Goal: Task Accomplishment & Management: Use online tool/utility

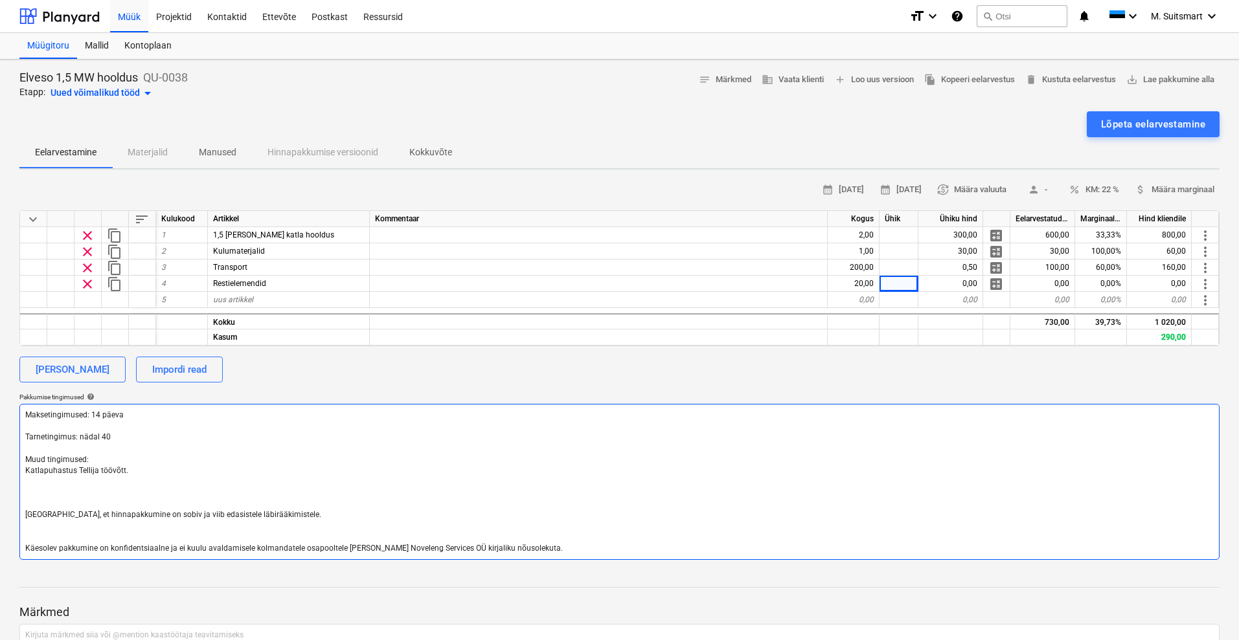
type textarea "Maksetingimused: 14 päeva Tarnetingimus: nädal 40 Muud tingimused: Katlapuhastu…"
type textarea "x"
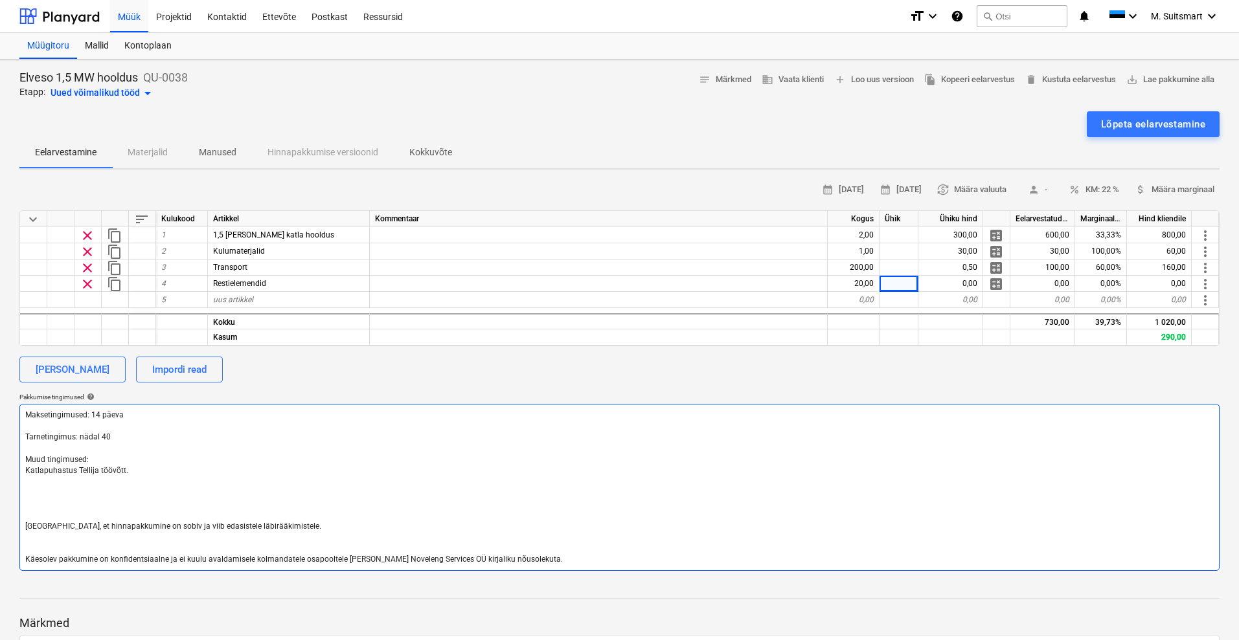
type textarea "Maksetingimused: 14 päeva Tarnetingimus: nädal 40 Muud tingimused: Katlapuhastu…"
type textarea "x"
type textarea "Maksetingimused: 14 päeva Tarnetingimus: nädal 40 Muud tingimused: Katlapuhastu…"
type textarea "x"
type textarea "Maksetingimused: 14 päeva Tarnetingimus: nädal 40 Muud tingimused: Katlapuhastu…"
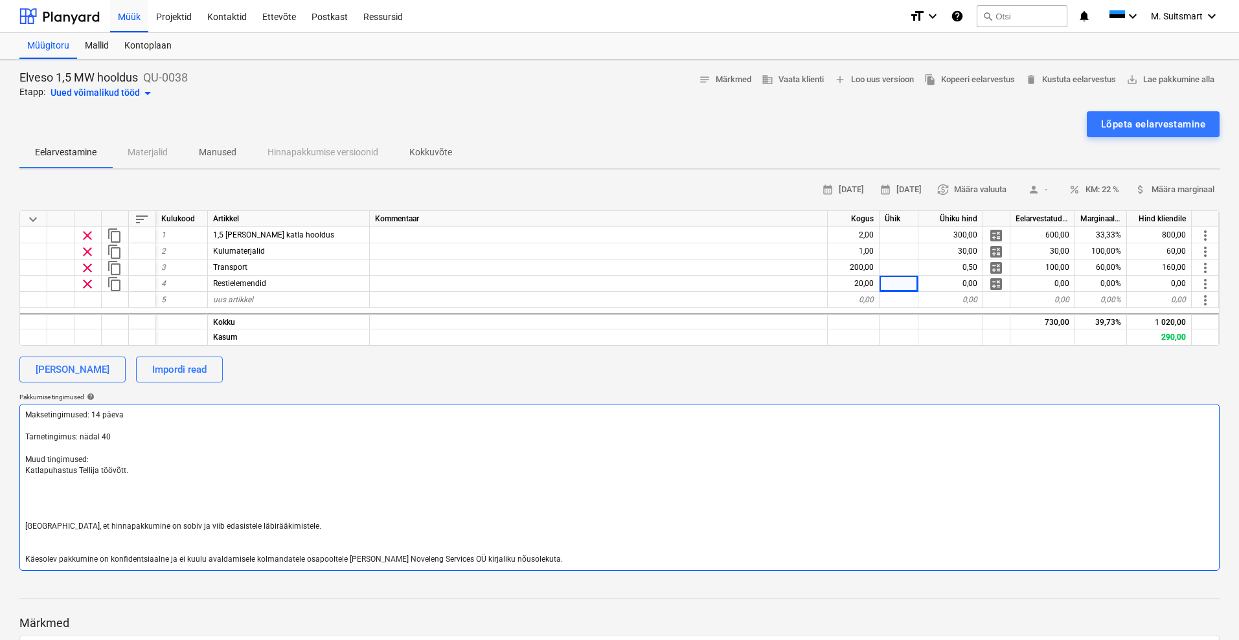
type textarea "x"
type textarea "Maksetingimused: 14 päeva Tarnetingimus: nädal 40 Muud tingimused: Katlapuhastu…"
type textarea "x"
type textarea "Maksetingimused: 14 päeva Tarnetingimus: nädal 40 Muud tingimused: Katlapuhastu…"
type textarea "x"
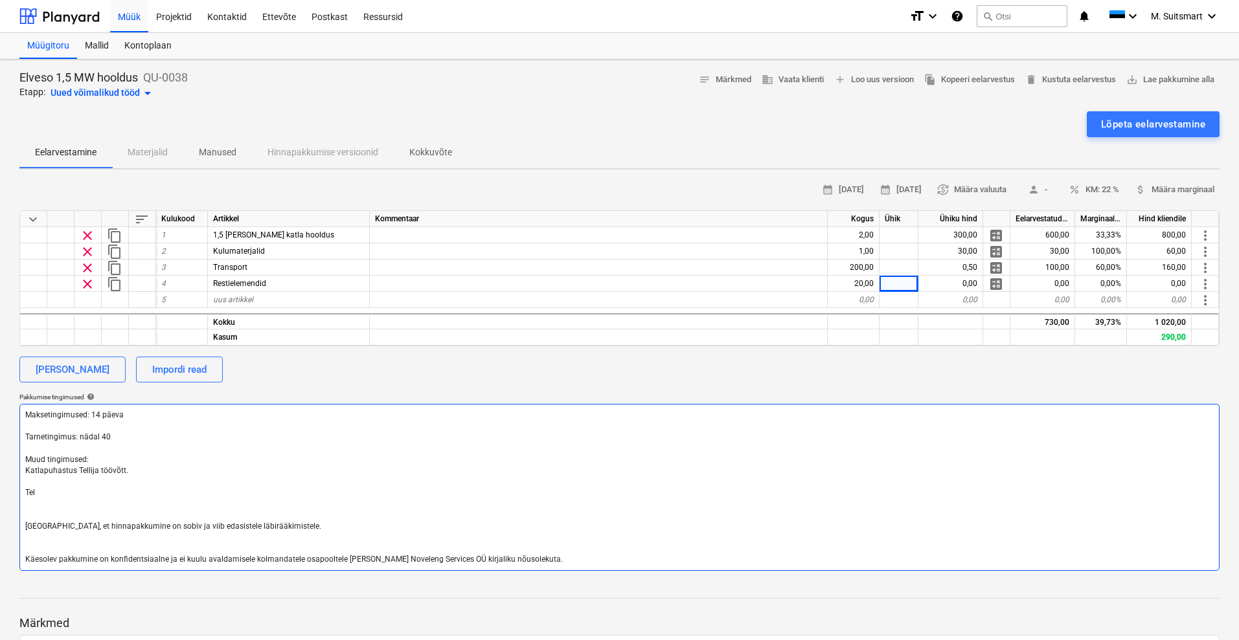
type textarea "Maksetingimused: 14 päeva Tarnetingimus: nädal 40 Muud tingimused: Katlapuhastu…"
type textarea "x"
type textarea "Maksetingimused: 14 päeva Tarnetingimus: nädal 40 Muud tingimused: Katlapuhastu…"
type textarea "x"
type textarea "Maksetingimused: 14 päeva Tarnetingimus: nädal 40 Muud tingimused: Katlapuhastu…"
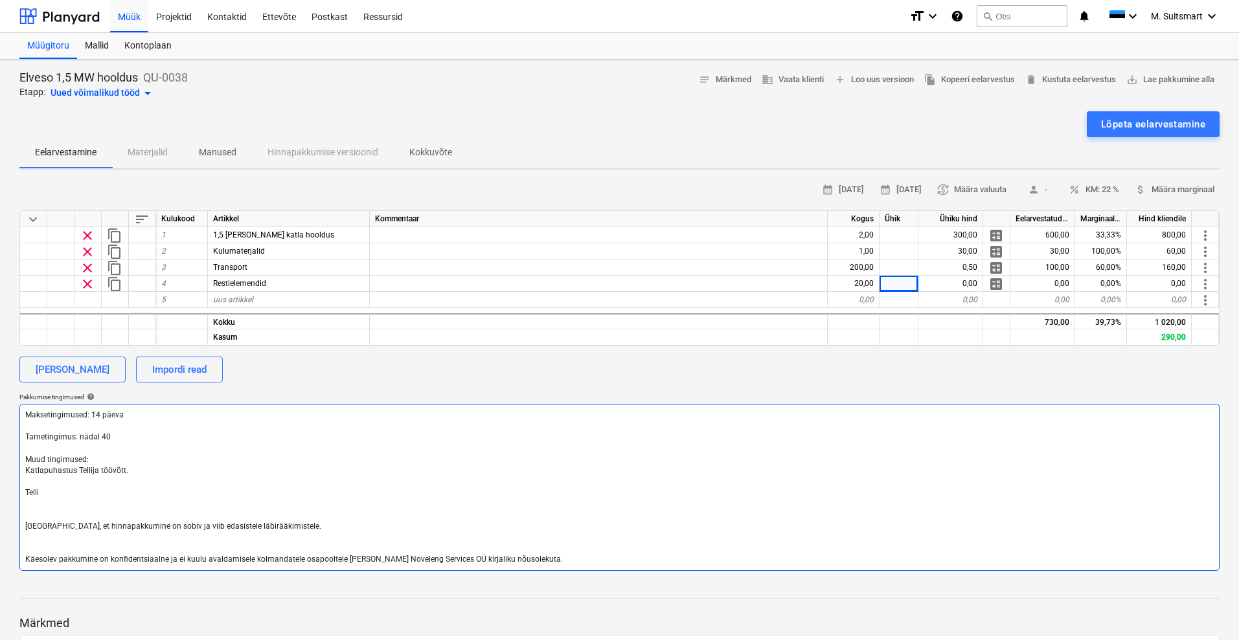
type textarea "x"
type textarea "Maksetingimused: 14 päeva Tarnetingimus: nädal 40 Muud tingimused: Katlapuhastu…"
type textarea "x"
type textarea "Maksetingimused: 14 päeva Tarnetingimus: nädal 40 Muud tingimused: Katlapuhastu…"
type textarea "x"
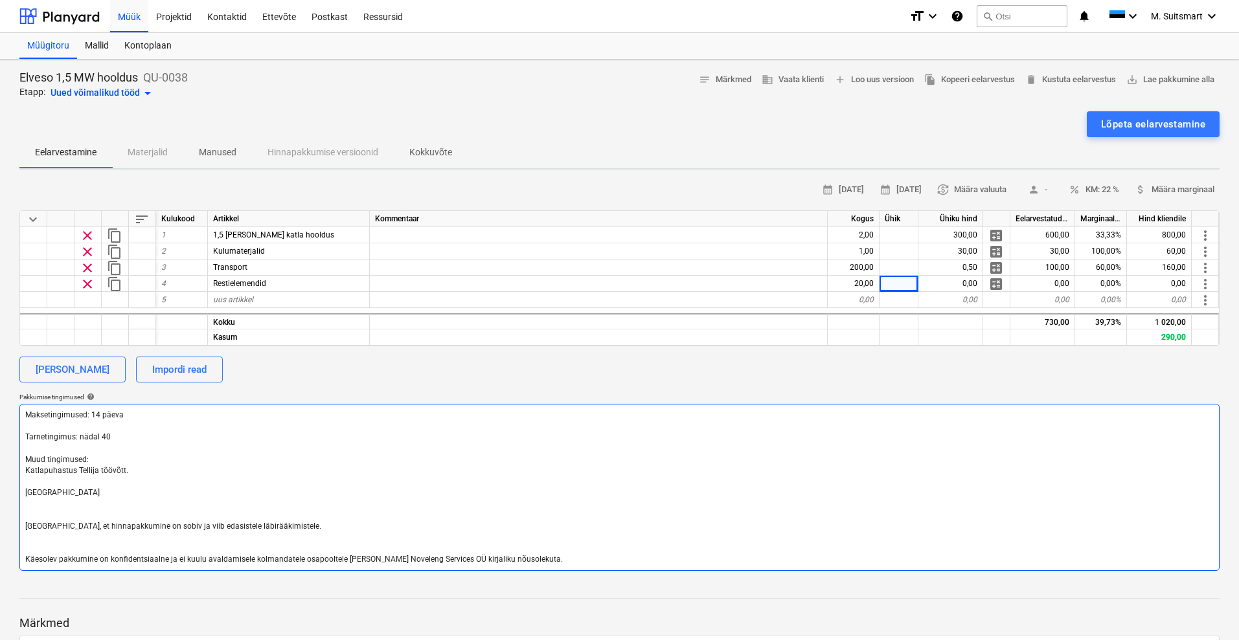
type textarea "Maksetingimused: 14 päeva Tarnetingimus: nädal 40 Muud tingimused: Katlapuhastu…"
type textarea "x"
type textarea "Maksetingimused: 14 päeva Tarnetingimus: nädal 40 Muud tingimused: Katlapuhastu…"
type textarea "x"
type textarea "Maksetingimused: 14 päeva Tarnetingimus: nädal 40 Muud tingimused: Katlapuhastu…"
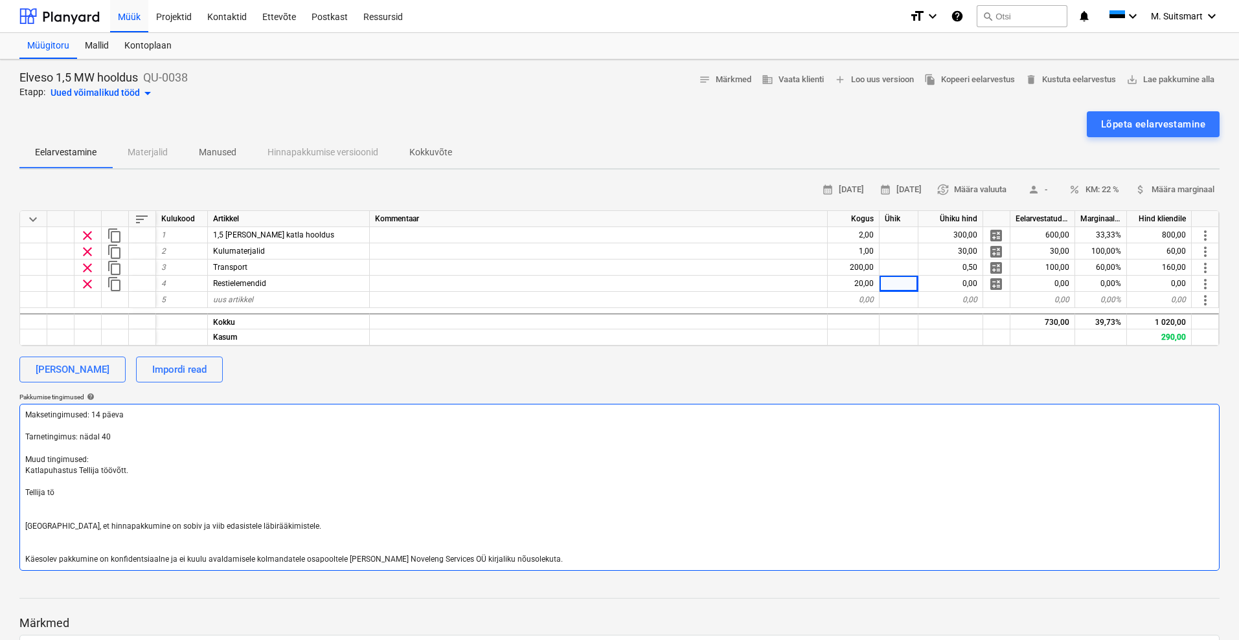
type textarea "x"
type textarea "Maksetingimused: 14 päeva Tarnetingimus: nädal 40 Muud tingimused: Katlapuhastu…"
type textarea "x"
type textarea "Maksetingimused: 14 päeva Tarnetingimus: nädal 40 Muud tingimused: Katlapuhastu…"
type textarea "x"
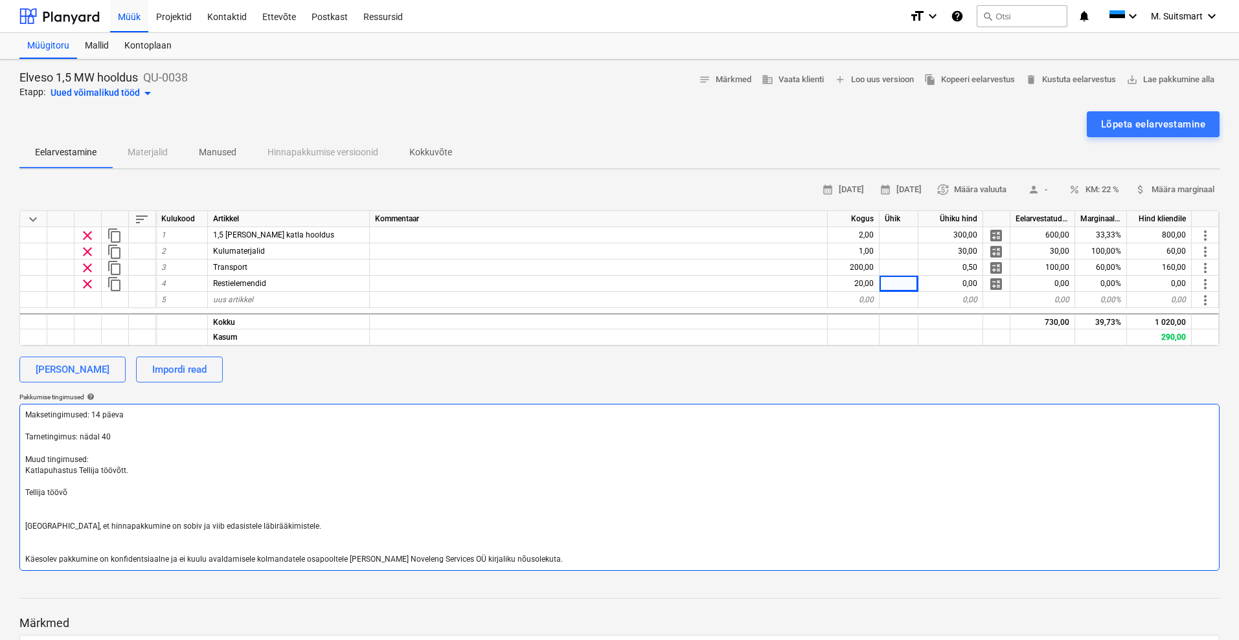
type textarea "Maksetingimused: 14 päeva Tarnetingimus: nädal 40 Muud tingimused: Katlapuhastu…"
type textarea "x"
type textarea "Maksetingimused: 14 päeva Tarnetingimus: nädal 40 Muud tingimused: Katlapuhastu…"
type textarea "x"
type textarea "Maksetingimused: 14 päeva Tarnetingimus: nädal 40 Muud tingimused: Katlapuhastu…"
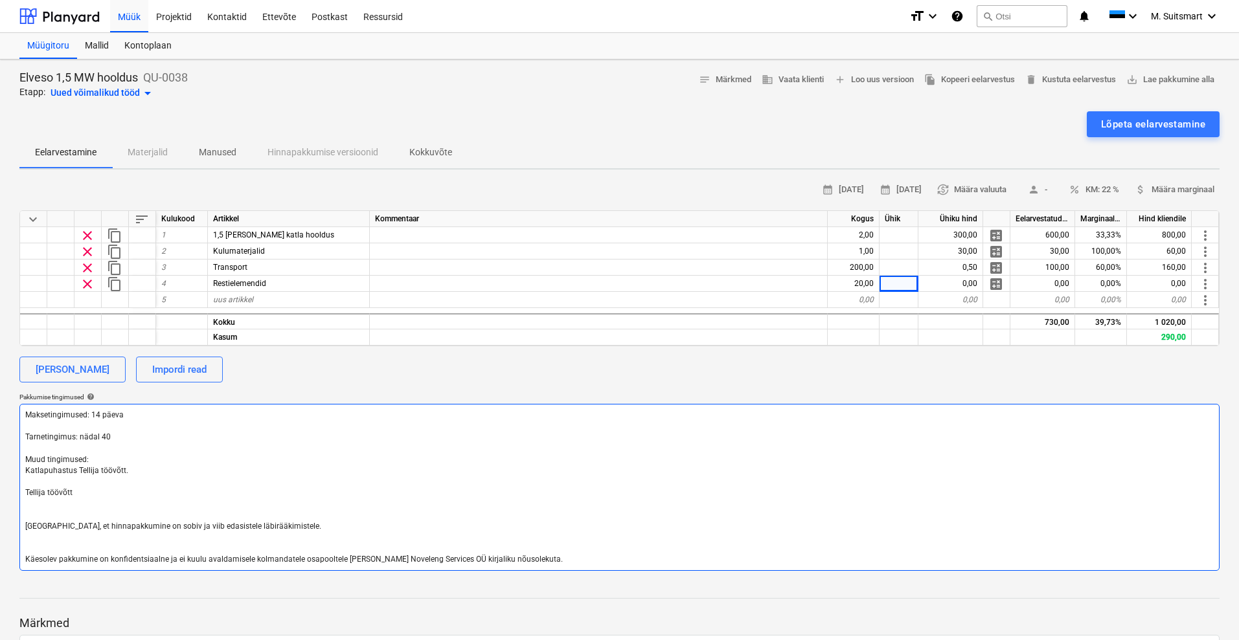
type textarea "x"
type textarea "Maksetingimused: 14 päeva Tarnetingimus: nädal 40 Muud tingimused: Katlapuhastu…"
type textarea "x"
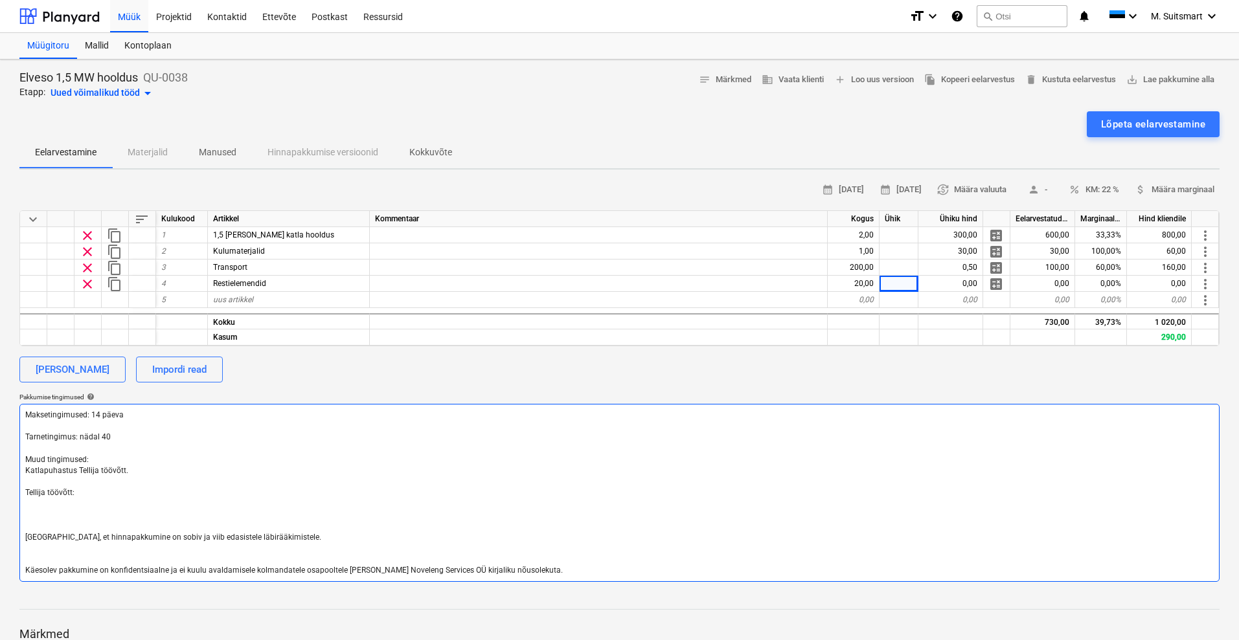
type textarea "Maksetingimused: 14 päeva Tarnetingimus: nädal 40 Muud tingimused: Katlapuhastu…"
type textarea "x"
type textarea "Maksetingimused: 14 päeva Tarnetingimus: nädal 40 Muud tingimused: Katlapuhastu…"
type textarea "x"
type textarea "Maksetingimused: 14 päeva Tarnetingimus: nädal 40 Muud tingimused: Katlapuhastu…"
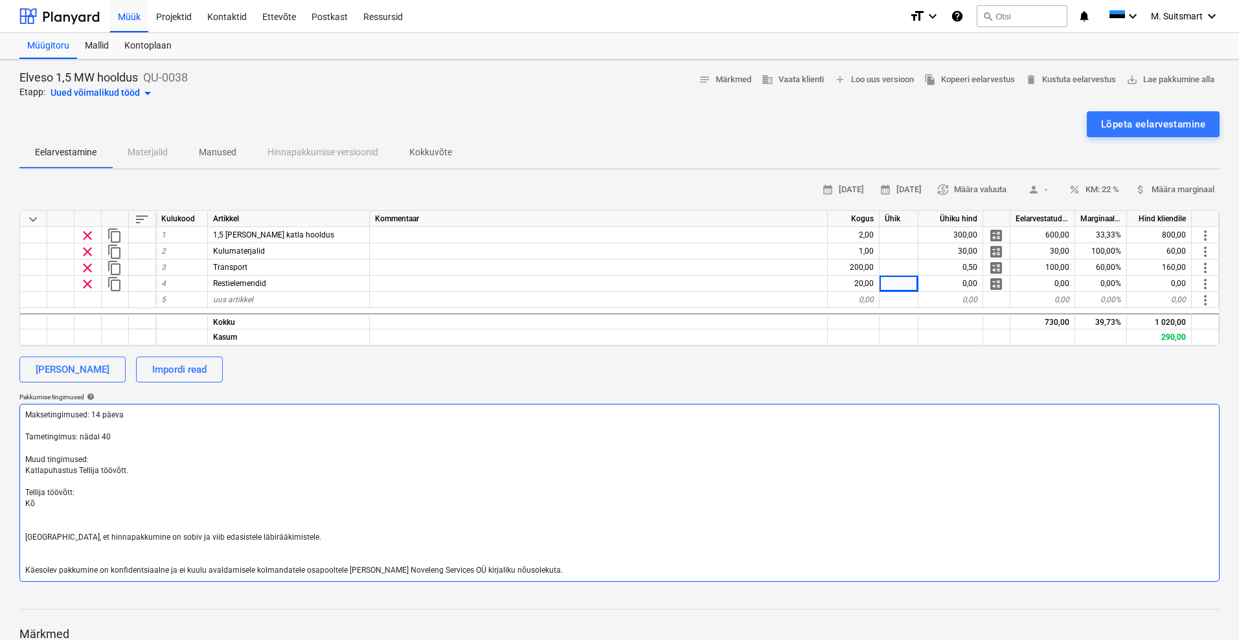
type textarea "x"
type textarea "Maksetingimused: 14 päeva Tarnetingimus: nädal 40 Muud tingimused: Katlapuhastu…"
type textarea "x"
type textarea "Maksetingimused: 14 päeva Tarnetingimus: nädal 40 Muud tingimused: Katlapuhastu…"
type textarea "x"
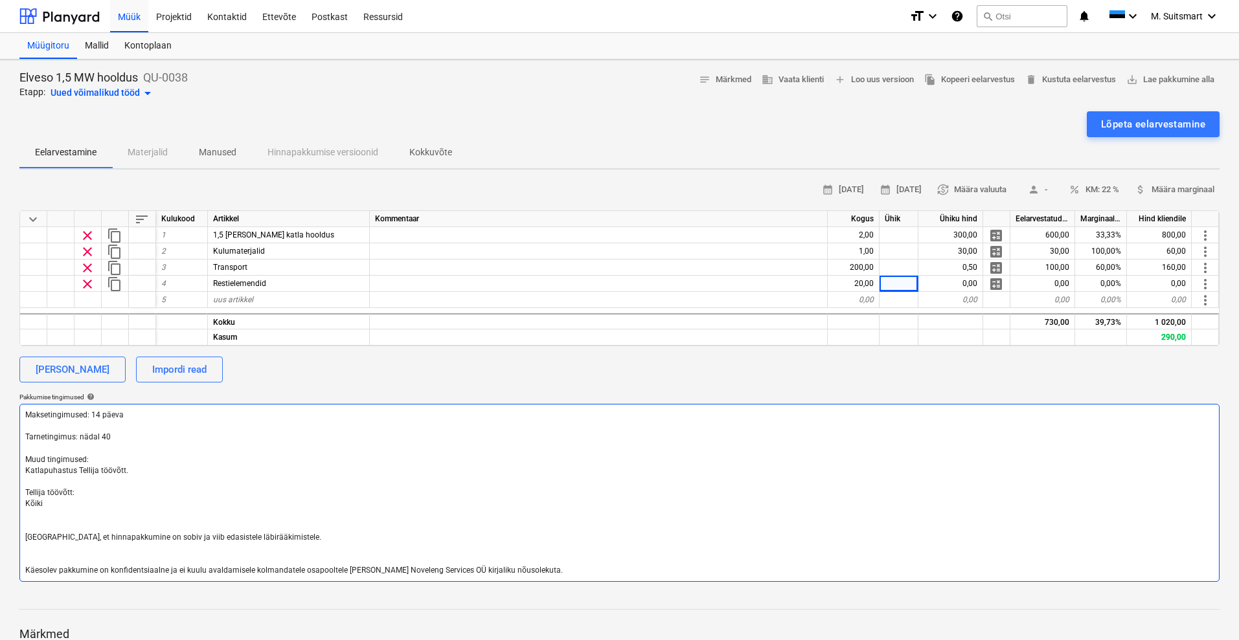
type textarea "Maksetingimused: 14 päeva Tarnetingimus: nädal 40 Muud tingimused: Katlapuhastu…"
type textarea "x"
type textarea "Maksetingimused: 14 päeva Tarnetingimus: nädal 40 Muud tingimused: Katlapuhastu…"
type textarea "x"
type textarea "Maksetingimused: 14 päeva Tarnetingimus: nädal 40 Muud tingimused: Katlapuhastu…"
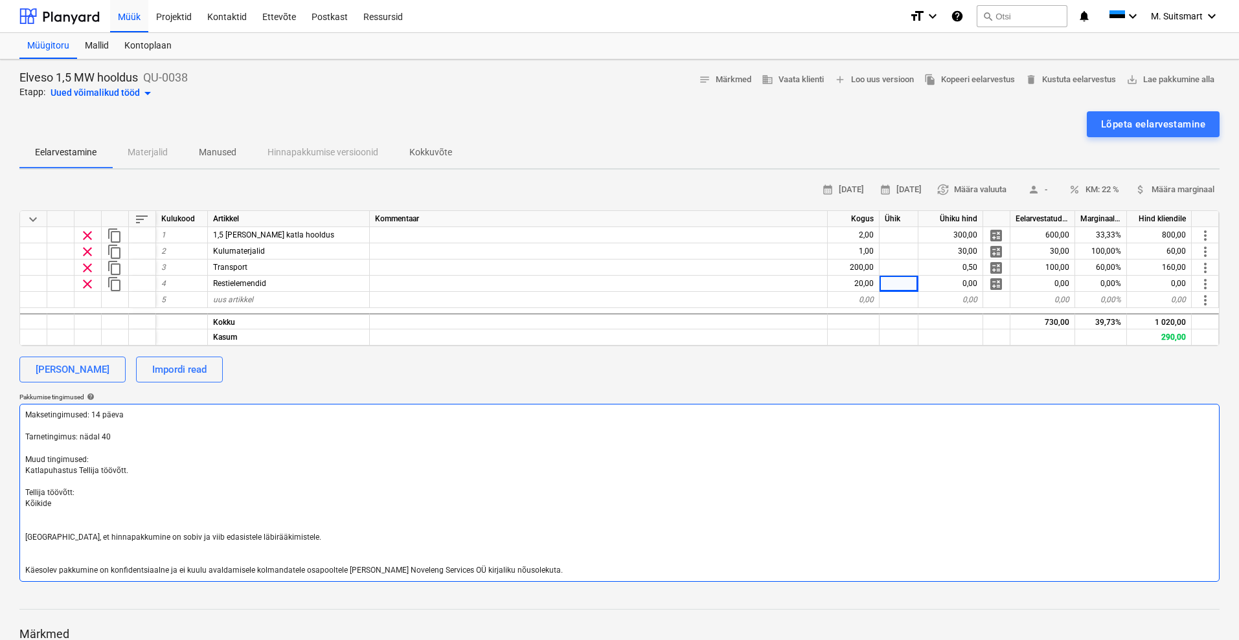
type textarea "x"
type textarea "Maksetingimused: 14 päeva Tarnetingimus: nädal 40 Muud tingimused: Katlapuhastu…"
type textarea "x"
type textarea "Maksetingimused: 14 päeva Tarnetingimus: nädal 40 Muud tingimused: Katlapuhastu…"
type textarea "x"
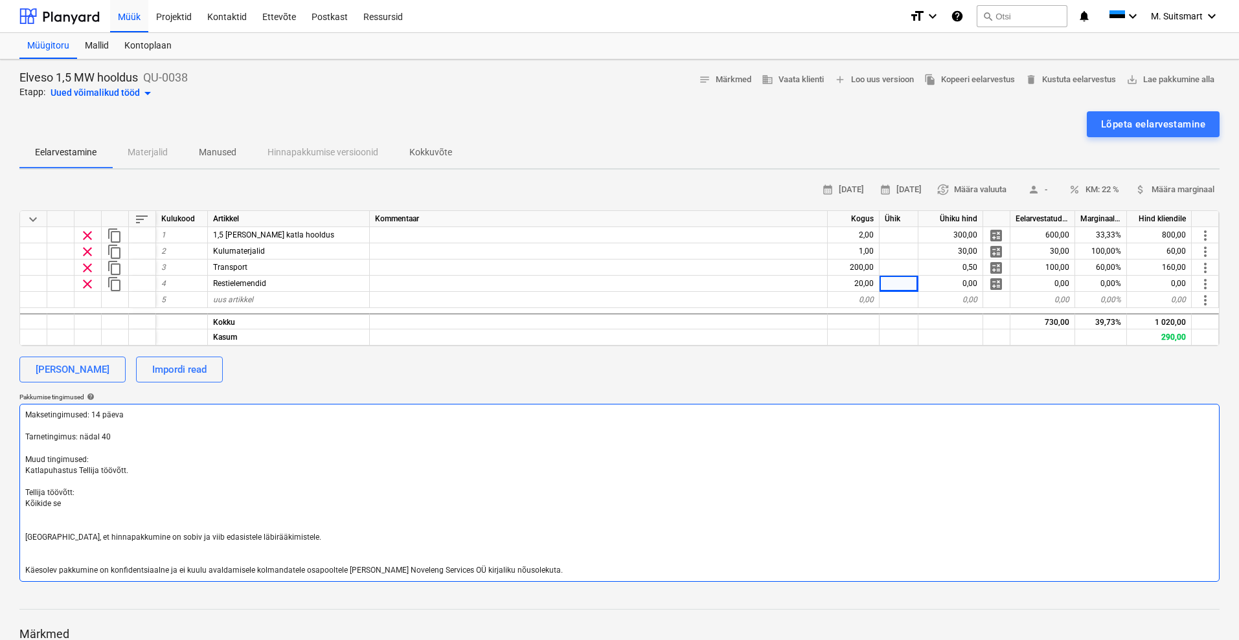
type textarea "Maksetingimused: 14 päeva Tarnetingimus: nädal 40 Muud tingimused: Katlapuhastu…"
type textarea "x"
type textarea "Maksetingimused: 14 päeva Tarnetingimus: nädal 40 Muud tingimused: Katlapuhastu…"
type textarea "x"
type textarea "Maksetingimused: 14 päeva Tarnetingimus: nädal 40 Muud tingimused: Katlapuhastu…"
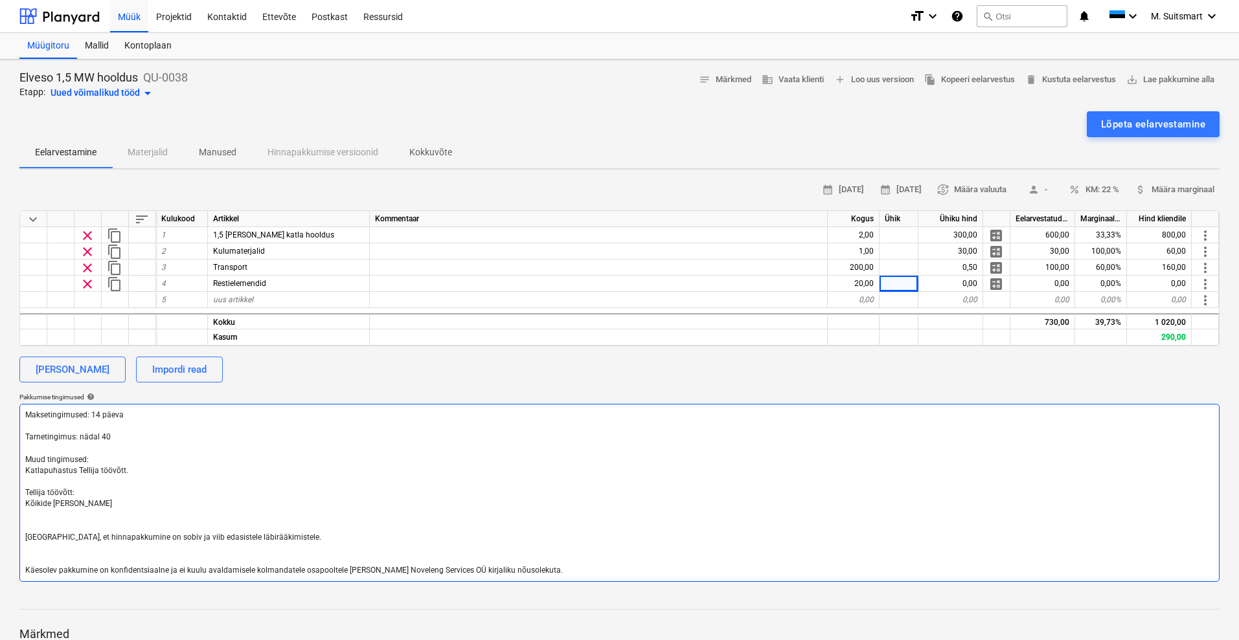
type textarea "x"
type textarea "Maksetingimused: 14 päeva Tarnetingimus: nädal 40 Muud tingimused: Katlapuhastu…"
type textarea "x"
type textarea "Maksetingimused: 14 päeva Tarnetingimus: nädal 40 Muud tingimused: Katlapuhastu…"
type textarea "x"
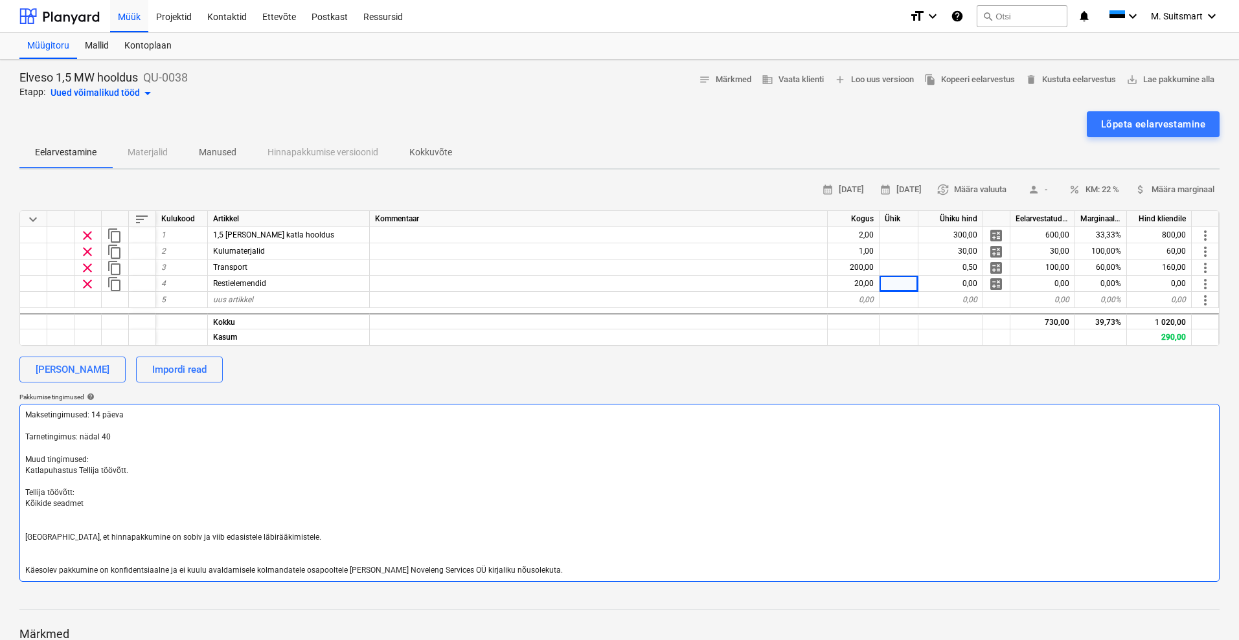
type textarea "Maksetingimused: 14 päeva Tarnetingimus: nädal 40 Muud tingimused: Katlapuhastu…"
type textarea "x"
type textarea "Maksetingimused: 14 päeva Tarnetingimus: nädal 40 Muud tingimused: Katlapuhastu…"
type textarea "x"
type textarea "Maksetingimused: 14 päeva Tarnetingimus: nädal 40 Muud tingimused: Katlapuhastu…"
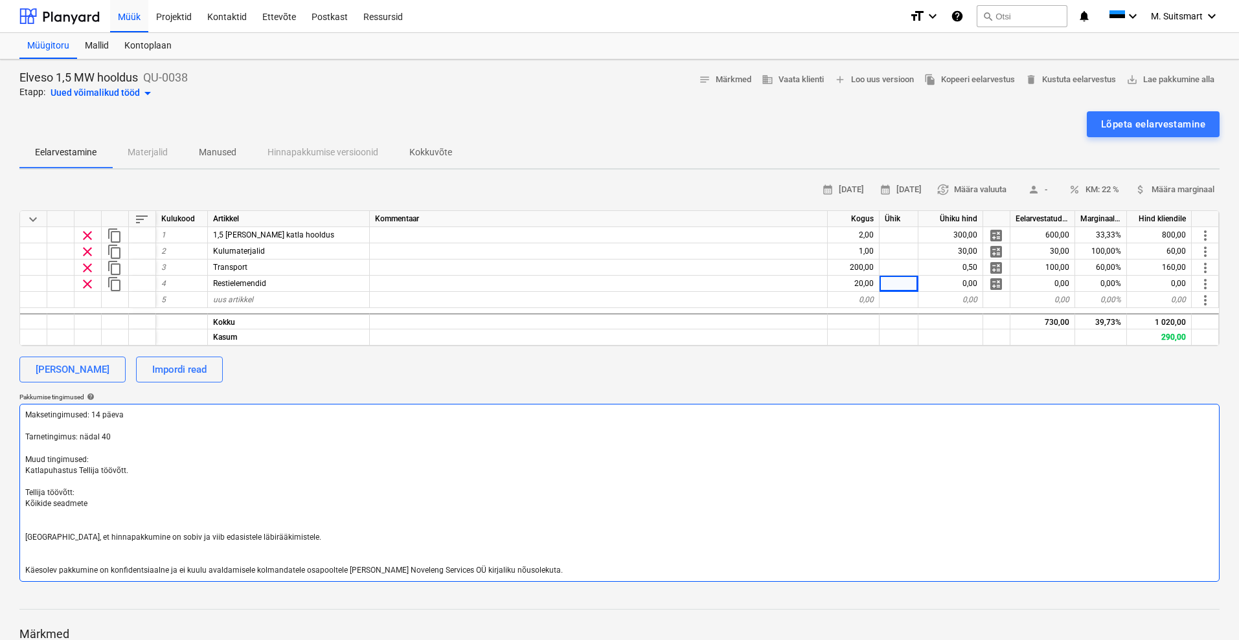
type textarea "x"
type textarea "Maksetingimused: 14 päeva Tarnetingimus: nädal 40 Muud tingimused: Katlapuhastu…"
type textarea "x"
type textarea "Maksetingimused: 14 päeva Tarnetingimus: nädal 40 Muud tingimused: Katlapuhastu…"
type textarea "x"
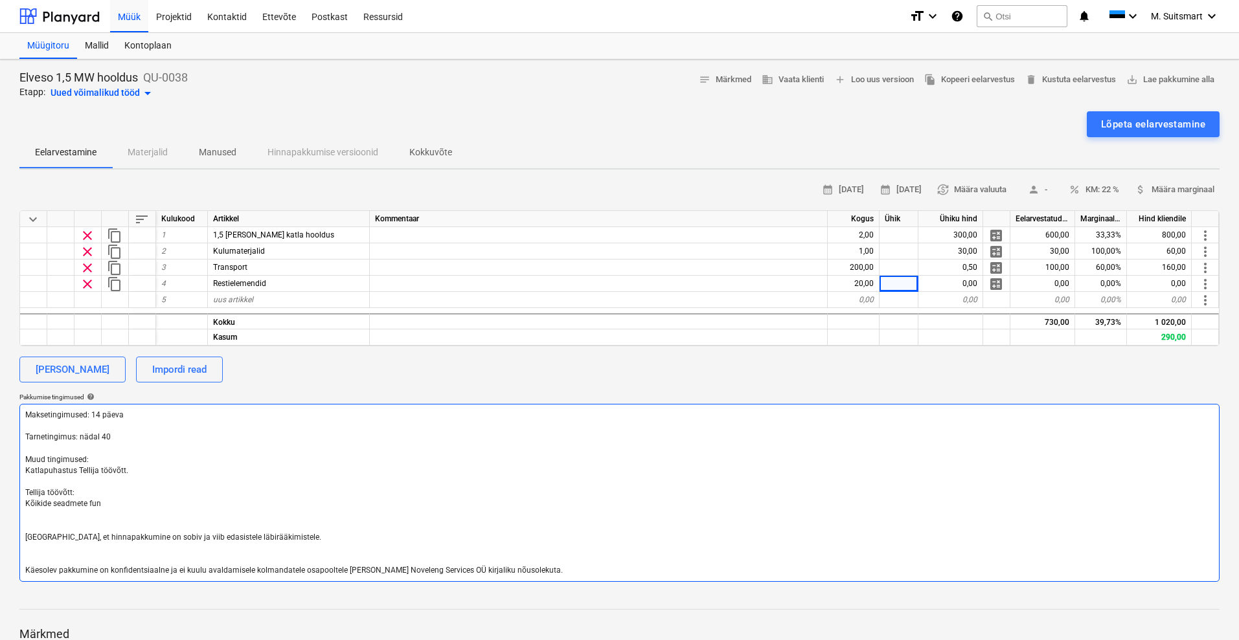
type textarea "Maksetingimused: 14 päeva Tarnetingimus: nädal 40 Muud tingimused: Katlapuhastu…"
type textarea "x"
type textarea "Maksetingimused: 14 päeva Tarnetingimus: nädal 40 Muud tingimused: Katlapuhastu…"
type textarea "x"
type textarea "Maksetingimused: 14 päeva Tarnetingimus: nädal 40 Muud tingimused: Katlapuhastu…"
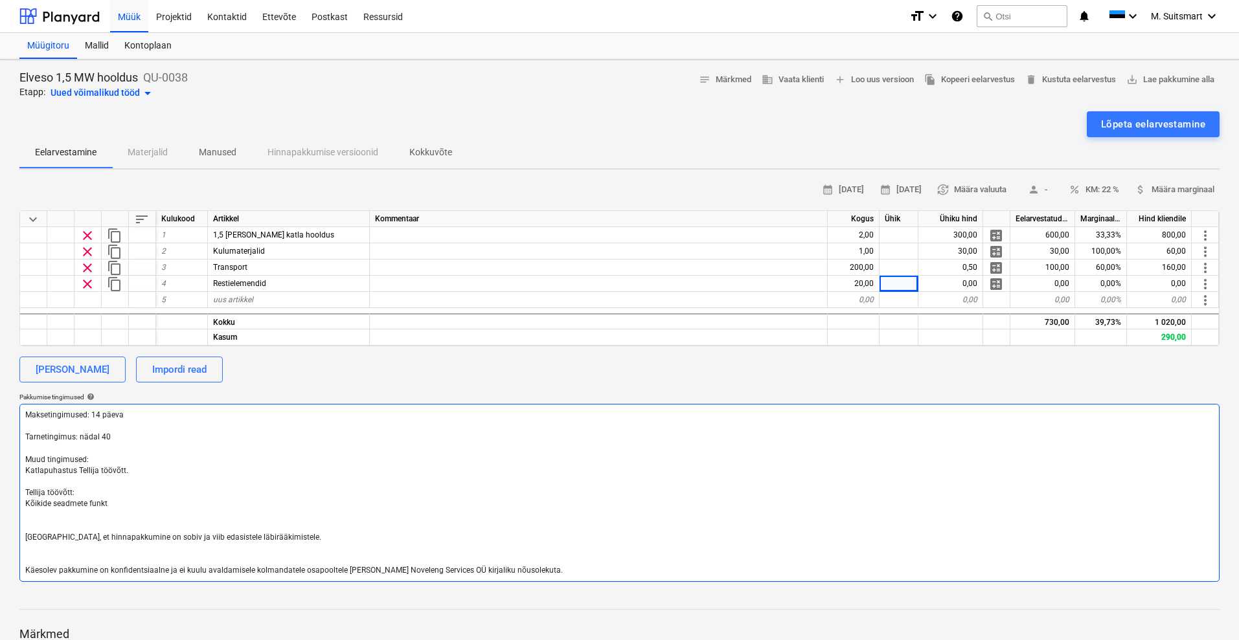
type textarea "x"
type textarea "Maksetingimused: 14 päeva Tarnetingimus: nädal 40 Muud tingimused: Katlapuhastu…"
type textarea "x"
type textarea "Maksetingimused: 14 päeva Tarnetingimus: nädal 40 Muud tingimused: Katlapuhastu…"
type textarea "x"
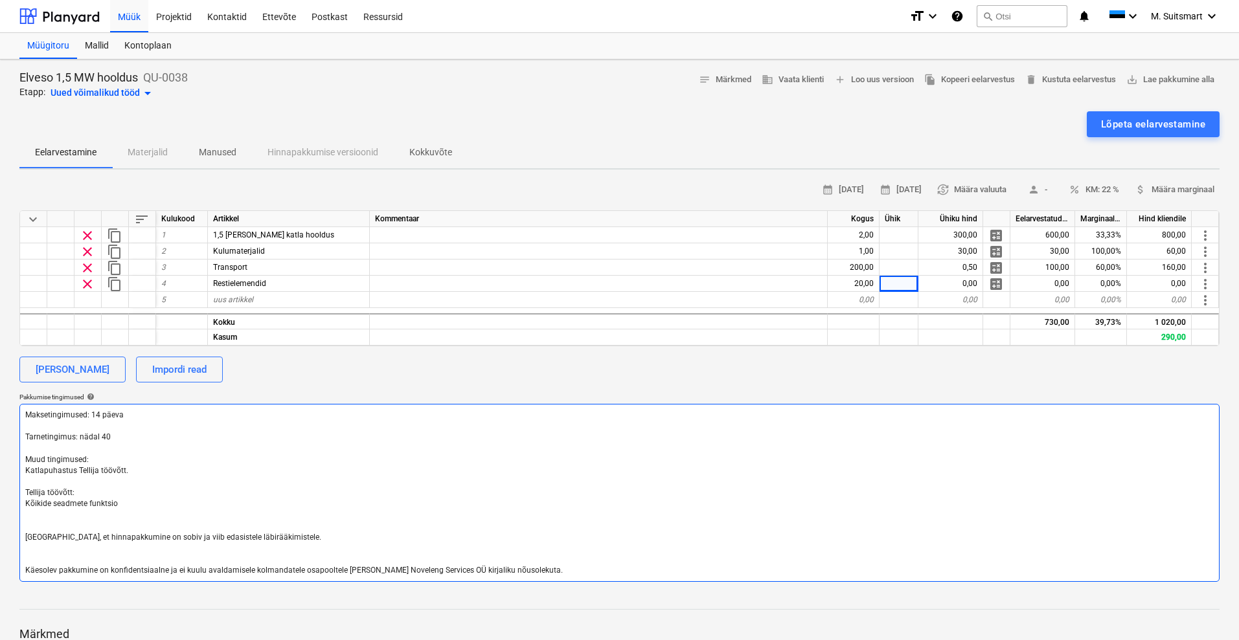
type textarea "Maksetingimused: 14 päeva Tarnetingimus: nädal 40 Muud tingimused: Katlapuhastu…"
type textarea "x"
type textarea "Maksetingimused: 14 päeva Tarnetingimus: nädal 40 Muud tingimused: Katlapuhastu…"
type textarea "x"
type textarea "Maksetingimused: 14 päeva Tarnetingimus: nädal 40 Muud tingimused: Katlapuhastu…"
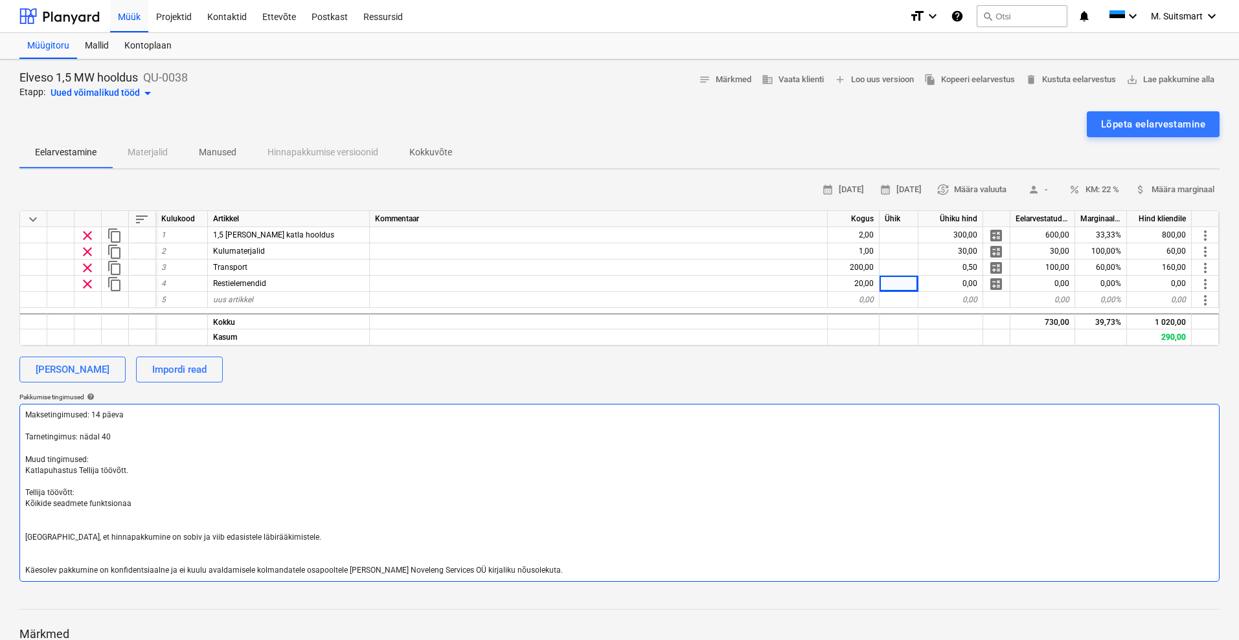
type textarea "x"
type textarea "Maksetingimused: 14 päeva Tarnetingimus: nädal 40 Muud tingimused: Katlapuhastu…"
type textarea "x"
type textarea "Maksetingimused: 14 päeva Tarnetingimus: nädal 40 Muud tingimused: Katlapuhastu…"
type textarea "x"
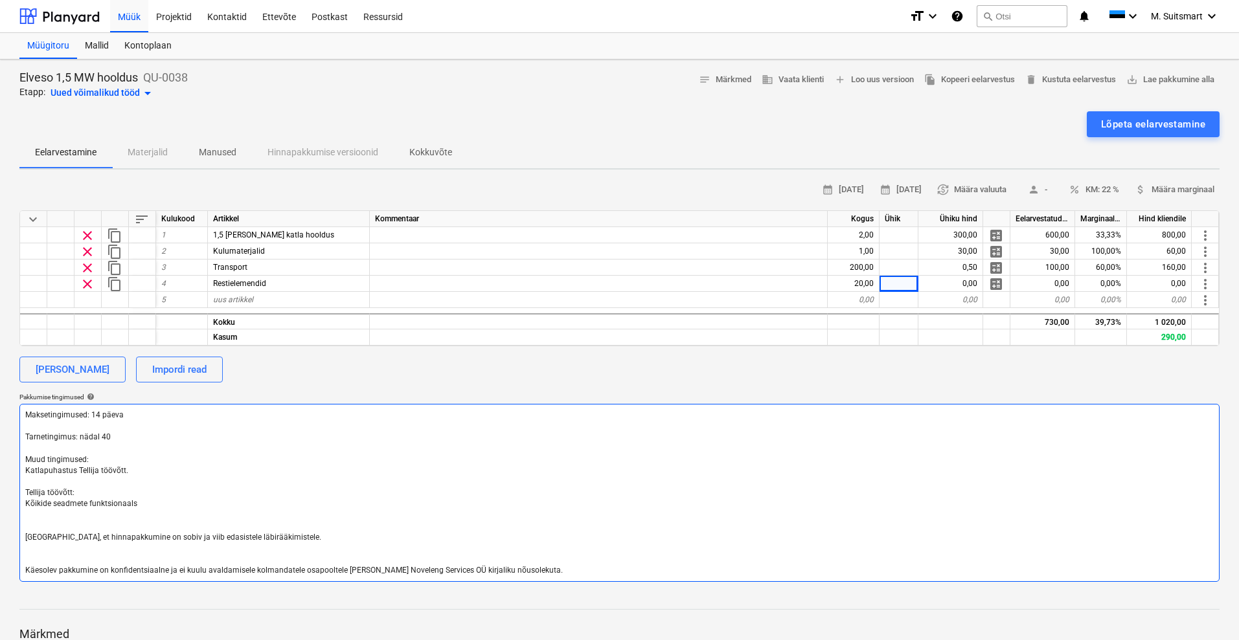
type textarea "Maksetingimused: 14 päeva Tarnetingimus: nädal 40 Muud tingimused: Katlapuhastu…"
type textarea "x"
type textarea "Maksetingimused: 14 päeva Tarnetingimus: nädal 40 Muud tingimused: Katlapuhastu…"
type textarea "x"
type textarea "Maksetingimused: 14 päeva Tarnetingimus: nädal 40 Muud tingimused: Katlapuhastu…"
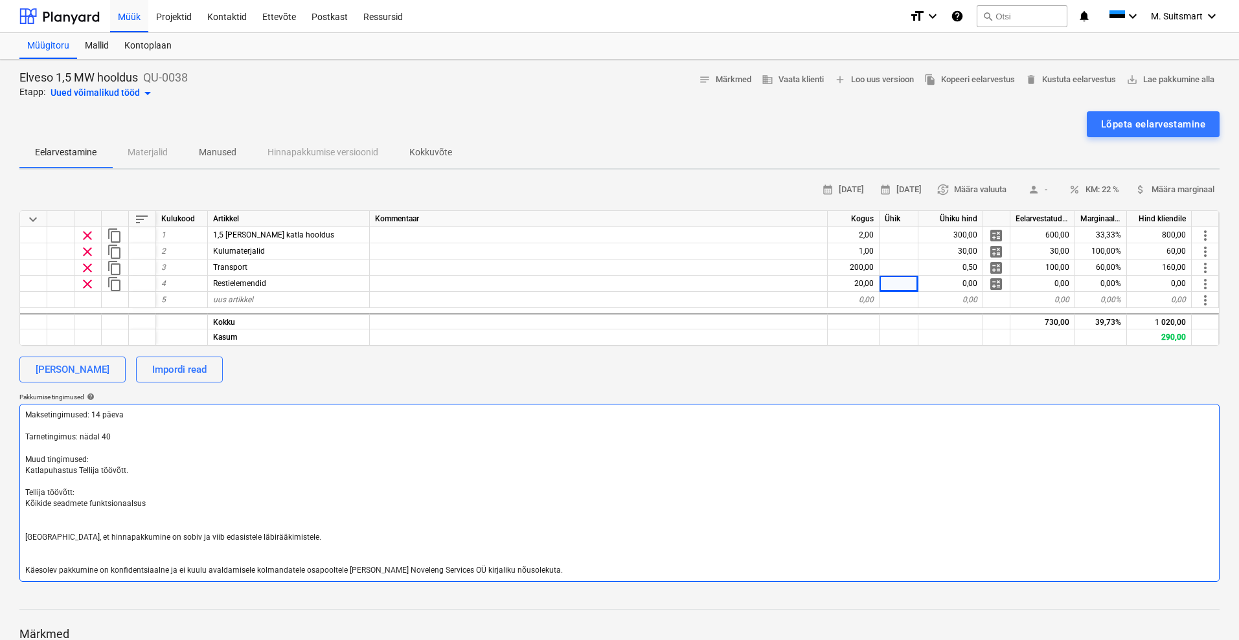
type textarea "x"
type textarea "Maksetingimused: 14 päeva Tarnetingimus: nädal 40 Muud tingimused: Katlapuhastu…"
type textarea "x"
type textarea "Maksetingimused: 14 päeva Tarnetingimus: nädal 40 Muud tingimused: Katlapuhastu…"
type textarea "x"
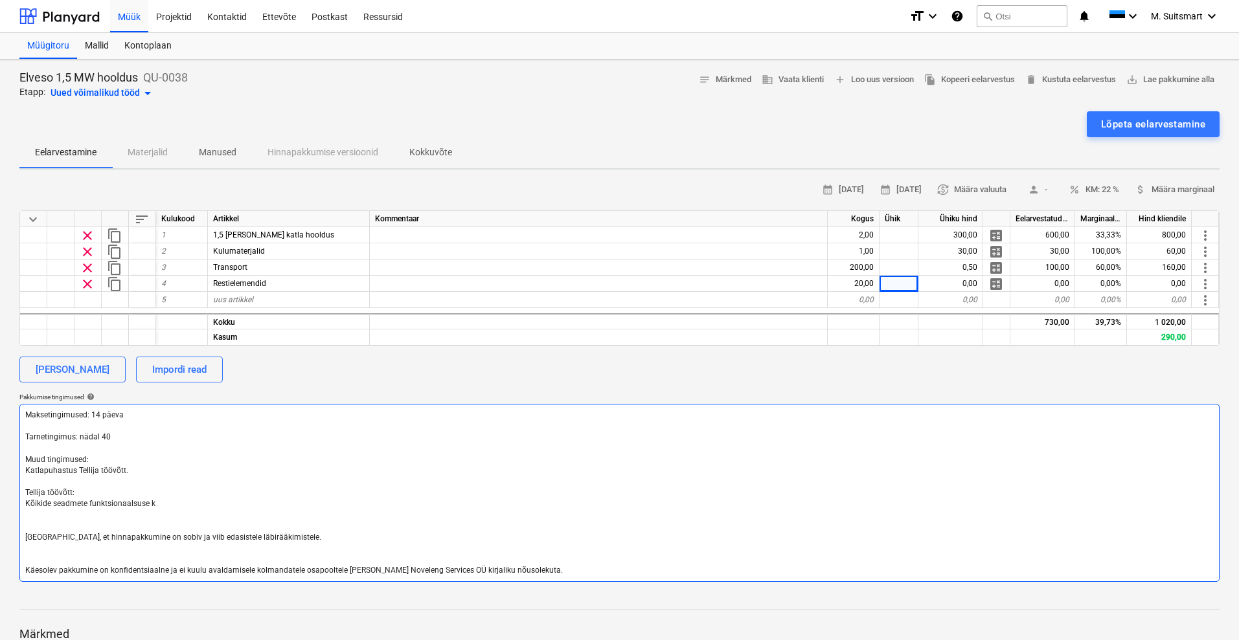
type textarea "Maksetingimused: 14 päeva Tarnetingimus: nädal 40 Muud tingimused: Katlapuhastu…"
type textarea "x"
type textarea "Maksetingimused: 14 päeva Tarnetingimus: nädal 40 Muud tingimused: Katlapuhastu…"
type textarea "x"
type textarea "Maksetingimused: 14 päeva Tarnetingimus: nädal 40 Muud tingimused: Katlapuhastu…"
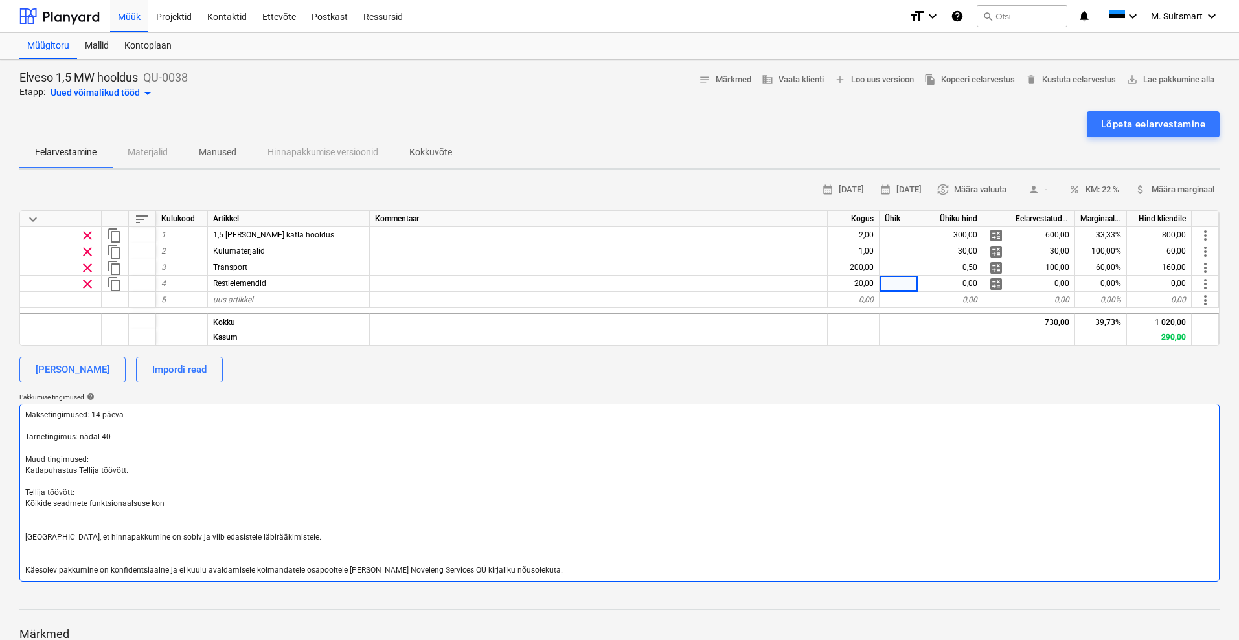
type textarea "x"
type textarea "Maksetingimused: 14 päeva Tarnetingimus: nädal 40 Muud tingimused: Katlapuhastu…"
type textarea "x"
type textarea "Maksetingimused: 14 päeva Tarnetingimus: nädal 40 Muud tingimused: Katlapuhastu…"
type textarea "x"
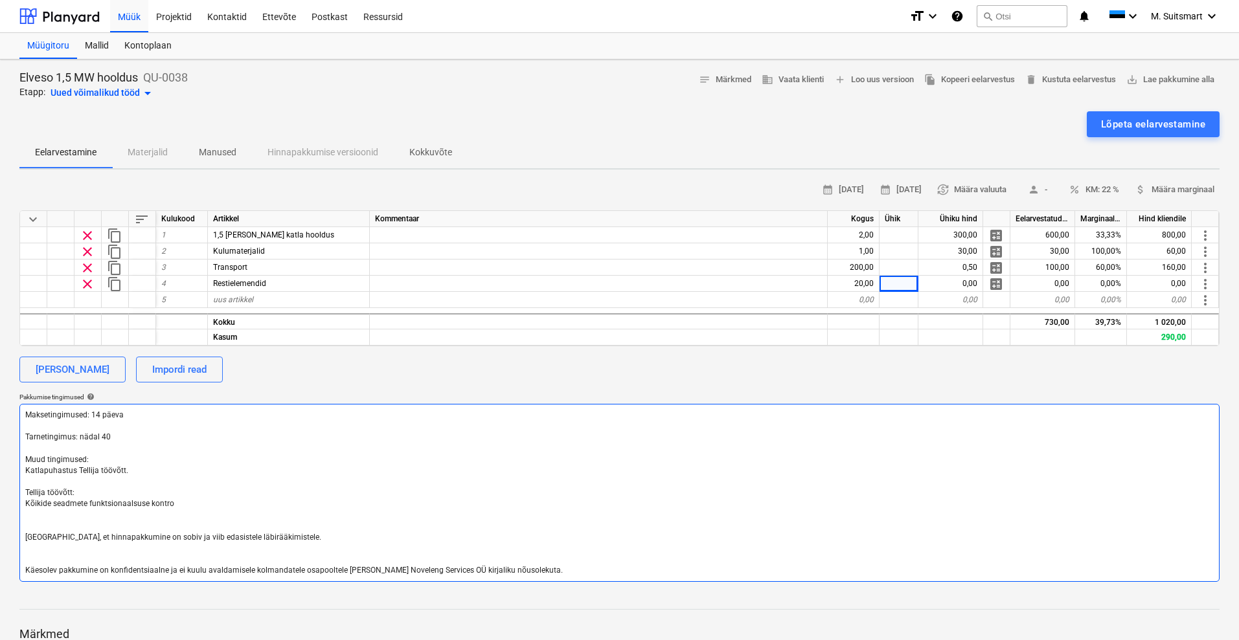
type textarea "Maksetingimused: 14 päeva Tarnetingimus: nädal 40 Muud tingimused: Katlapuhastu…"
type textarea "x"
type textarea "Maksetingimused: 14 päeva Tarnetingimus: nädal 40 Muud tingimused: Katlapuhastu…"
type textarea "x"
type textarea "Maksetingimused: 14 päeva Tarnetingimus: nädal 40 Muud tingimused: Katlapuhastu…"
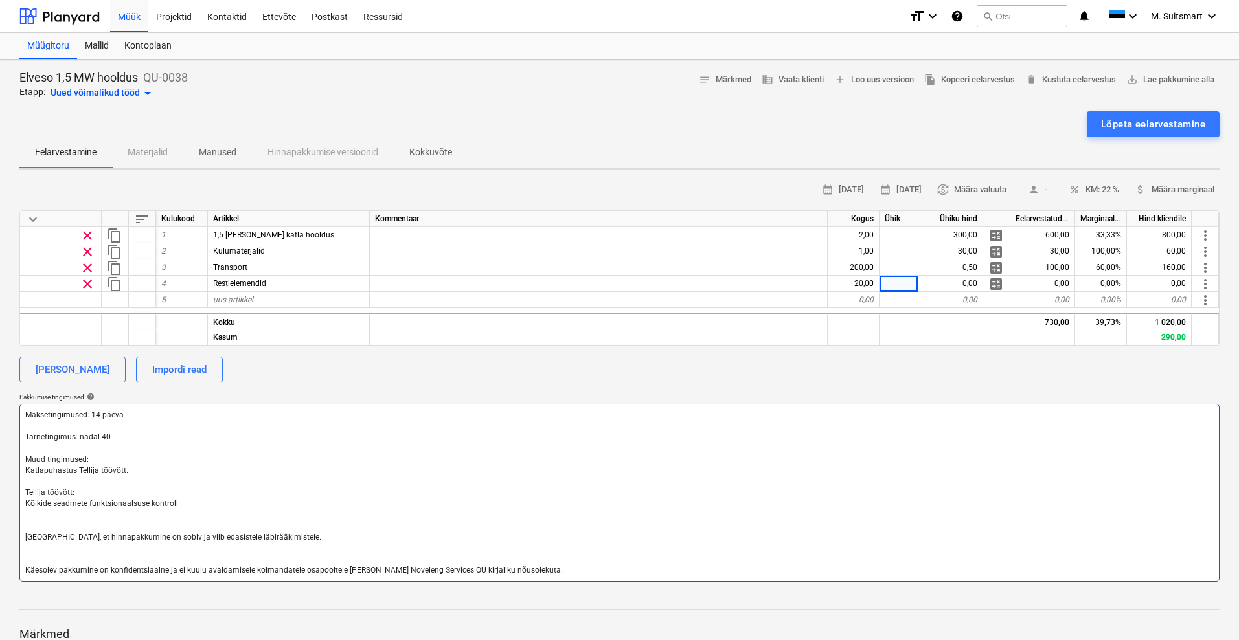
type textarea "x"
type textarea "Maksetingimused: 14 päeva Tarnetingimus: nädal 40 Muud tingimused: Katlapuhastu…"
type textarea "x"
type textarea "Maksetingimused: 14 päeva Tarnetingimus: nädal 40 Muud tingimused: Katlapuhastu…"
type textarea "x"
